Goal: Navigation & Orientation: Find specific page/section

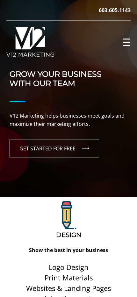
click at [124, 44] on span "☰" at bounding box center [126, 42] width 9 height 10
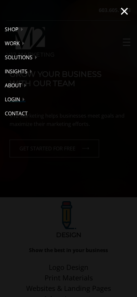
click at [123, 10] on button "×" at bounding box center [124, 11] width 25 height 22
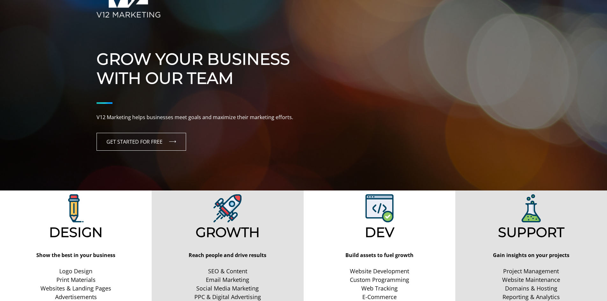
scroll to position [159, 0]
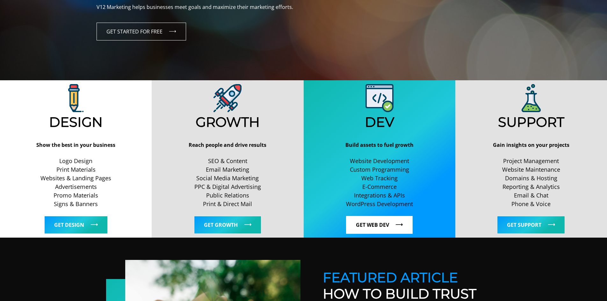
click at [375, 226] on link "Get Web Dev" at bounding box center [379, 225] width 67 height 18
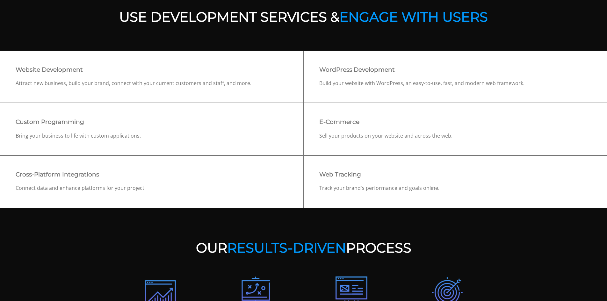
scroll to position [245, 0]
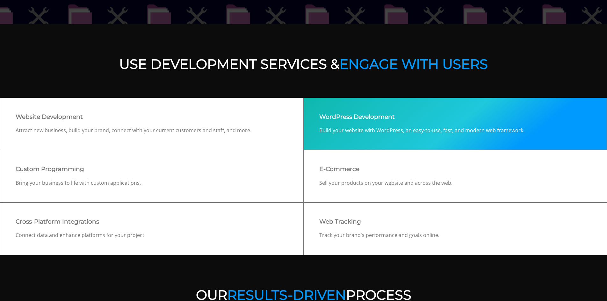
click at [352, 122] on div "WordPress Development Build your website with WordPress, an easy-to-use, fast, …" at bounding box center [454, 124] width 303 height 53
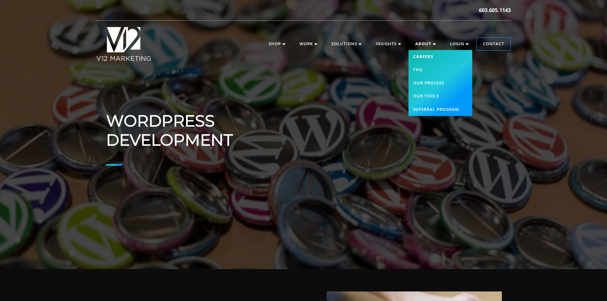
click at [422, 54] on link "Careers" at bounding box center [440, 56] width 64 height 13
